Goal: Task Accomplishment & Management: Complete application form

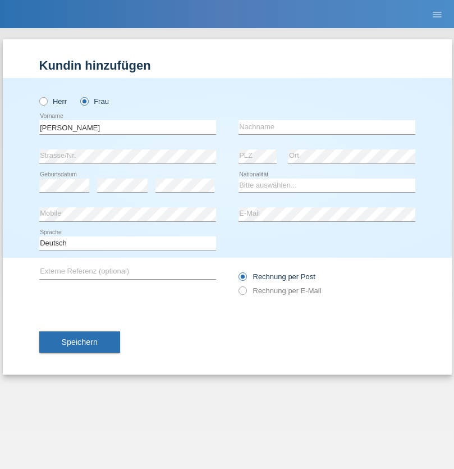
type input "[PERSON_NAME]"
click at [327, 127] on input "text" at bounding box center [327, 127] width 177 height 14
type input "Alameda Ammann"
select select "CH"
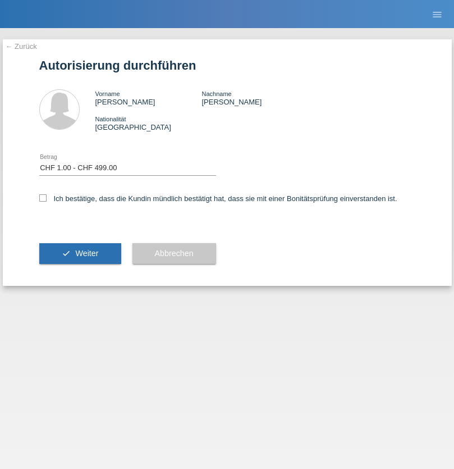
select select "1"
checkbox input "true"
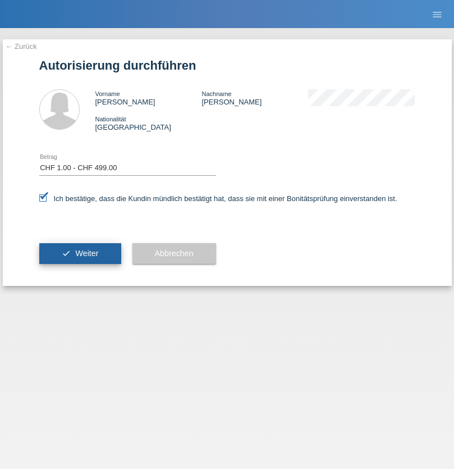
click at [80, 253] on span "Weiter" at bounding box center [86, 253] width 23 height 9
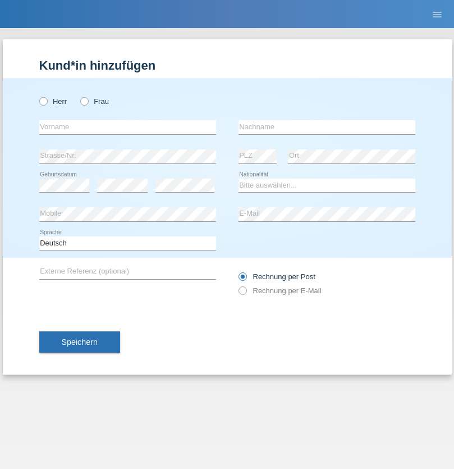
radio input "true"
click at [127, 127] on input "text" at bounding box center [127, 127] width 177 height 14
type input "Philip"
click at [327, 127] on input "text" at bounding box center [327, 127] width 177 height 14
type input "Wyler"
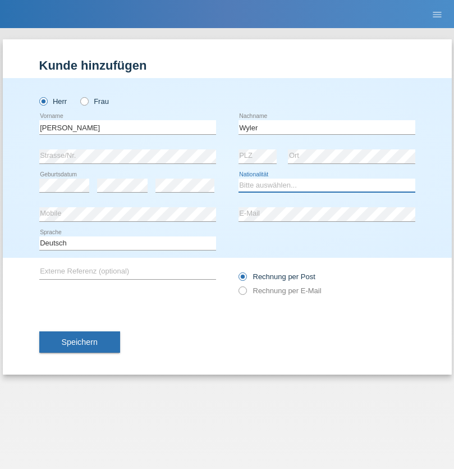
select select "CH"
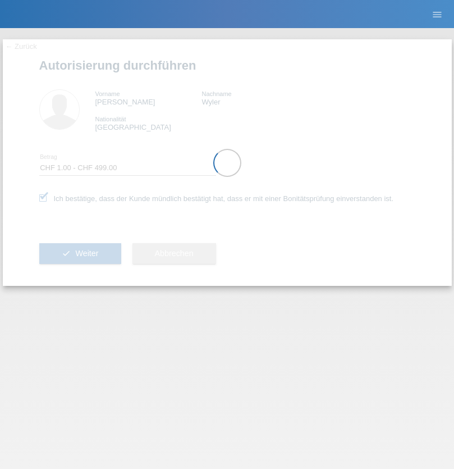
select select "1"
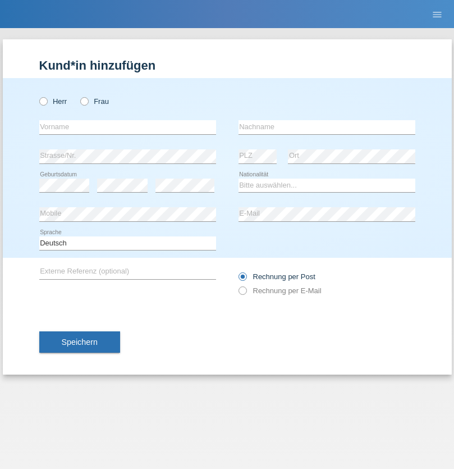
radio input "true"
click at [127, 127] on input "text" at bounding box center [127, 127] width 177 height 14
type input "[PERSON_NAME]"
click at [327, 127] on input "text" at bounding box center [327, 127] width 177 height 14
type input "Kowalska"
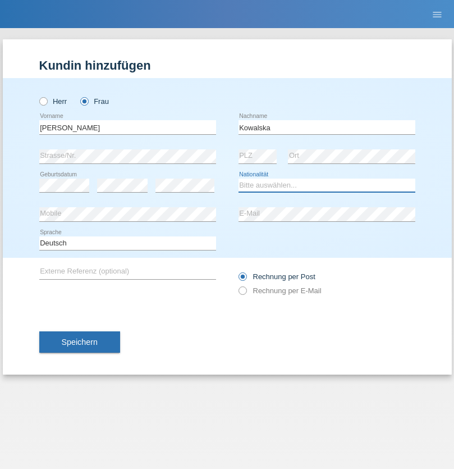
select select "PL"
select select "C"
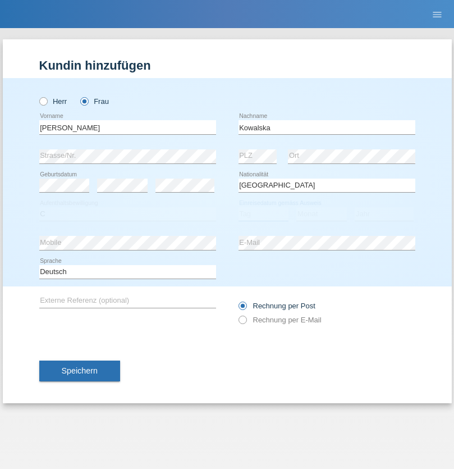
select select "01"
select select "11"
select select "2021"
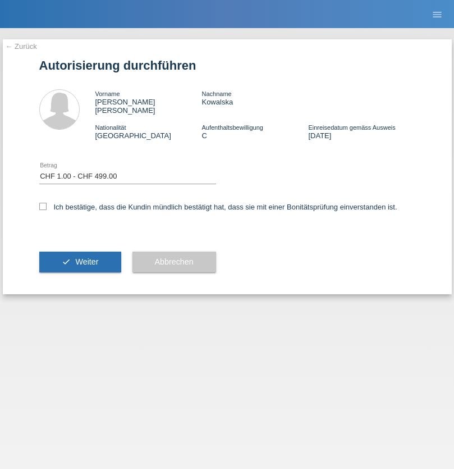
select select "1"
checkbox input "true"
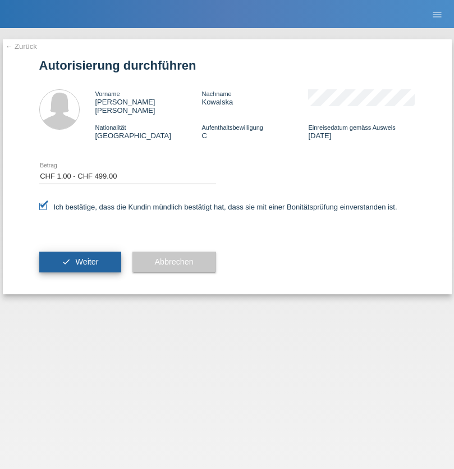
click at [80, 257] on span "Weiter" at bounding box center [86, 261] width 23 height 9
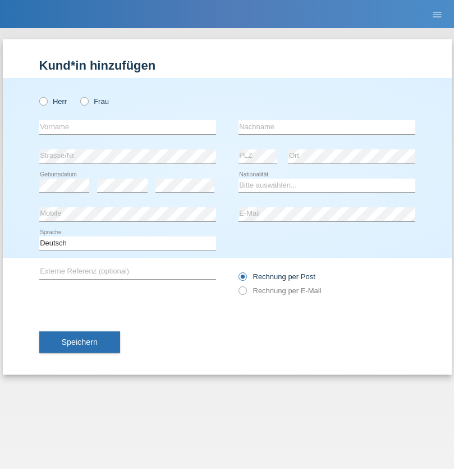
radio input "true"
click at [127, 127] on input "text" at bounding box center [127, 127] width 177 height 14
type input "Johannes"
click at [327, 127] on input "text" at bounding box center [327, 127] width 177 height 14
type input "Trueber"
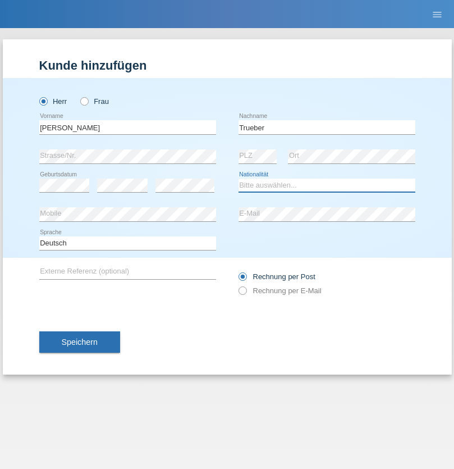
select select "AT"
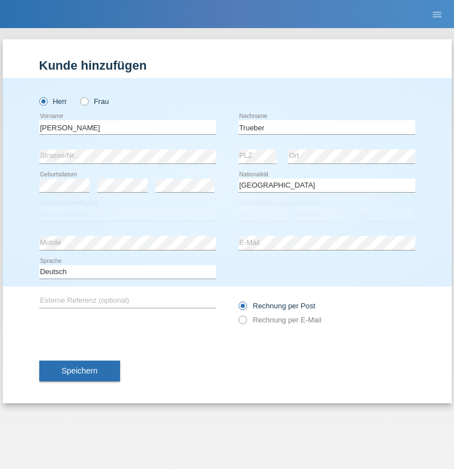
select select "C"
select select "09"
select select "11"
select select "1993"
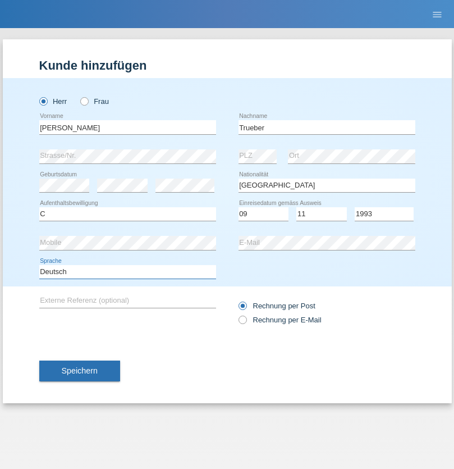
select select "en"
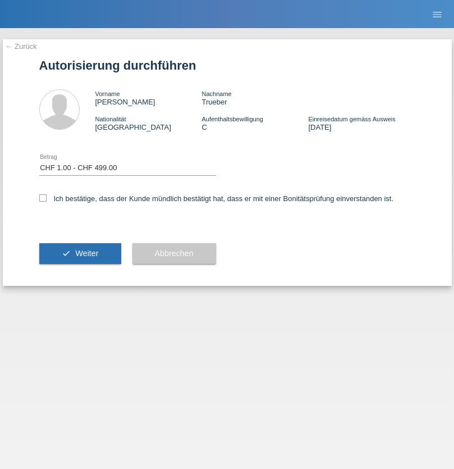
select select "1"
checkbox input "true"
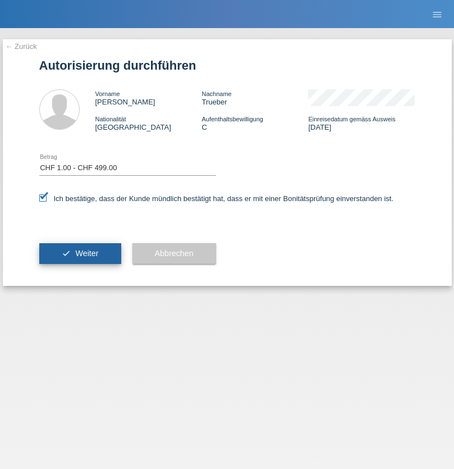
click at [80, 253] on span "Weiter" at bounding box center [86, 253] width 23 height 9
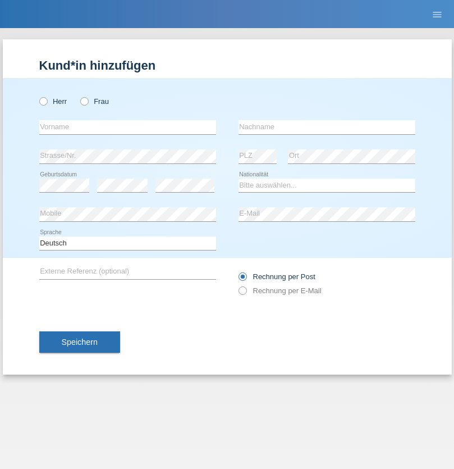
radio input "true"
click at [127, 127] on input "text" at bounding box center [127, 127] width 177 height 14
type input "naime"
click at [327, 127] on input "text" at bounding box center [327, 127] width 177 height 14
type input "llugiqi"
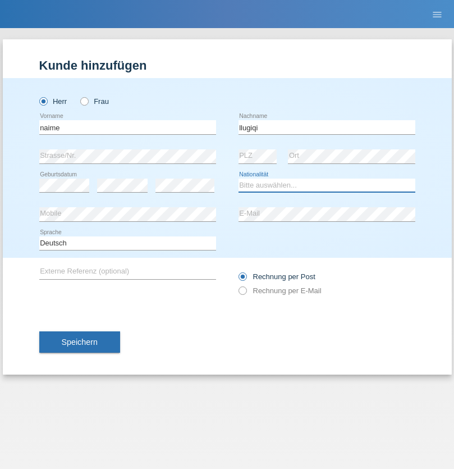
select select "CH"
radio input "true"
click at [127, 127] on input "text" at bounding box center [127, 127] width 177 height 14
type input "Shaban"
click at [327, 127] on input "text" at bounding box center [327, 127] width 177 height 14
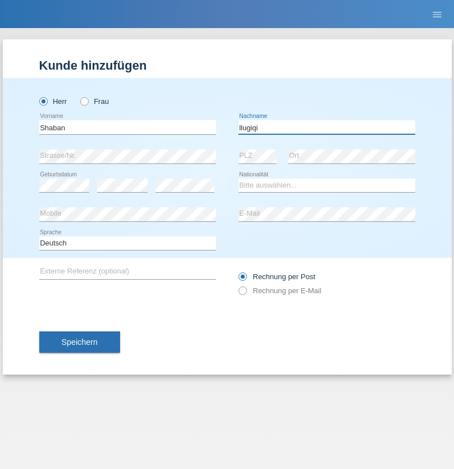
type input "llugiqi"
select select "CH"
radio input "true"
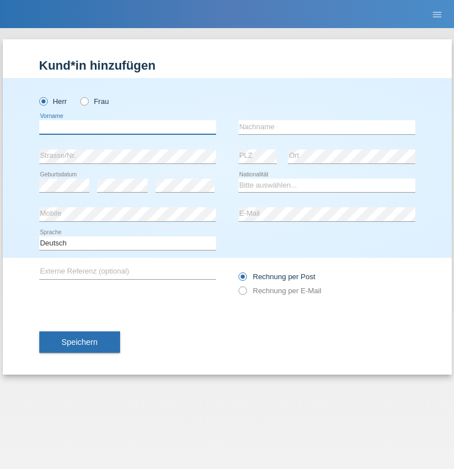
click at [127, 127] on input "text" at bounding box center [127, 127] width 177 height 14
type input "Champing"
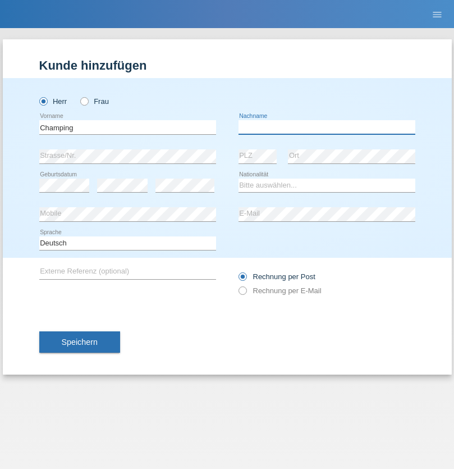
click at [327, 127] on input "text" at bounding box center [327, 127] width 177 height 14
type input "Malonga"
select select "CH"
radio input "true"
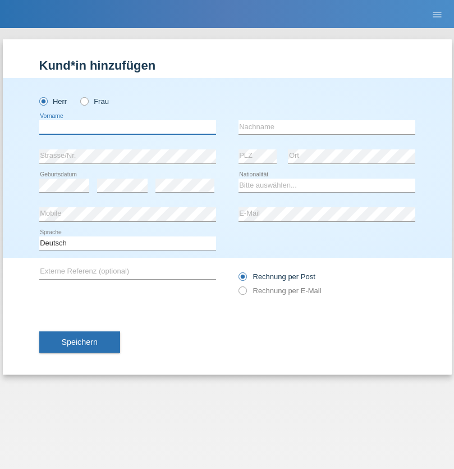
click at [127, 127] on input "text" at bounding box center [127, 127] width 177 height 14
type input "Djordjevic"
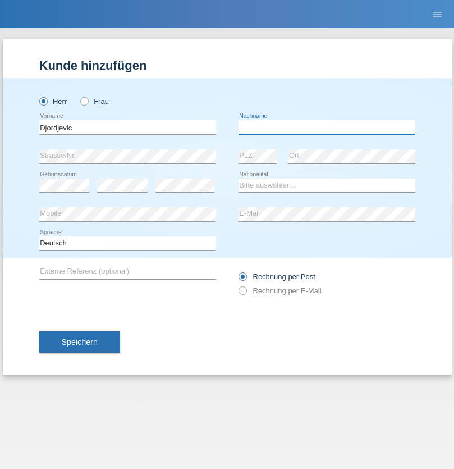
click at [327, 127] on input "text" at bounding box center [327, 127] width 177 height 14
type input "Radosav"
select select "RS"
select select "C"
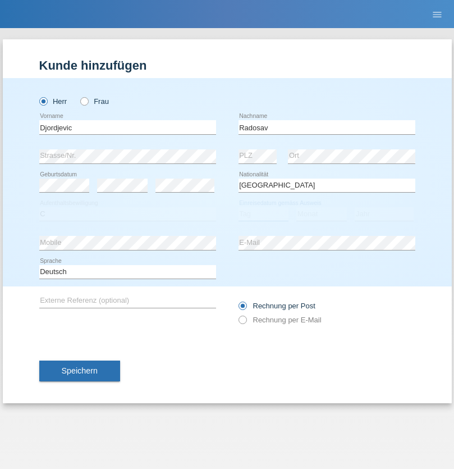
select select "10"
select select "03"
select select "1989"
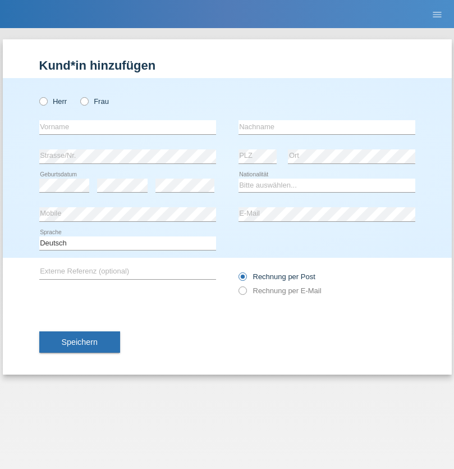
radio input "true"
click at [127, 127] on input "text" at bounding box center [127, 127] width 177 height 14
type input "[PERSON_NAME]"
click at [327, 127] on input "text" at bounding box center [327, 127] width 177 height 14
type input "Patera"
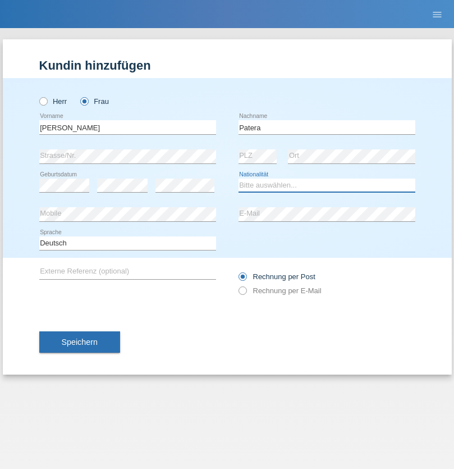
select select "CH"
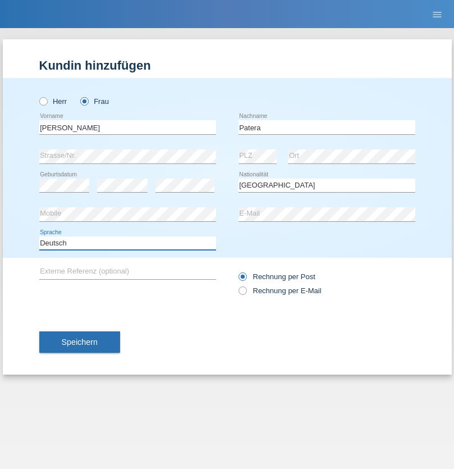
select select "en"
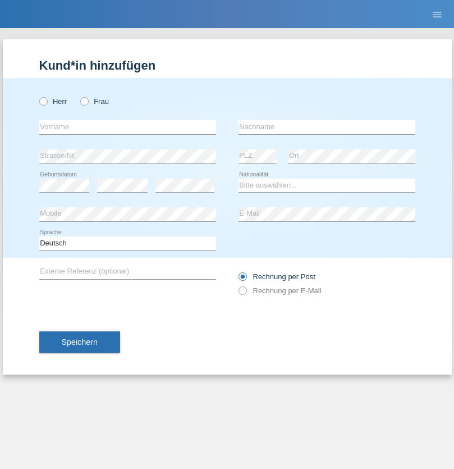
radio input "true"
click at [127, 127] on input "text" at bounding box center [127, 127] width 177 height 14
type input "[PERSON_NAME]"
click at [327, 127] on input "text" at bounding box center [327, 127] width 177 height 14
type input "Sakhi"
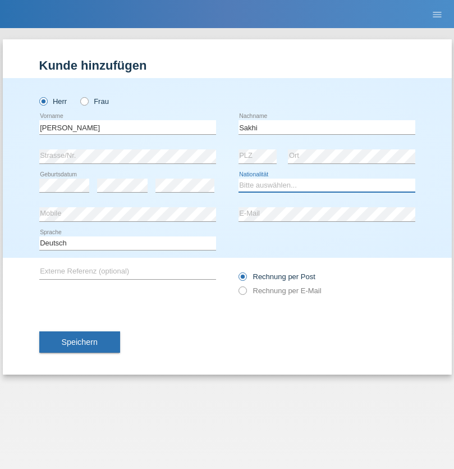
select select "IT"
select select "C"
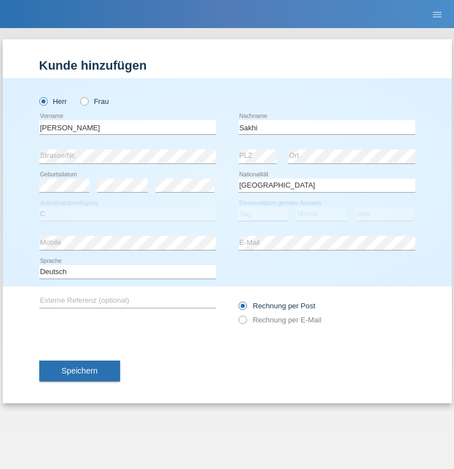
select select "24"
select select "10"
select select "2021"
